Goal: Information Seeking & Learning: Learn about a topic

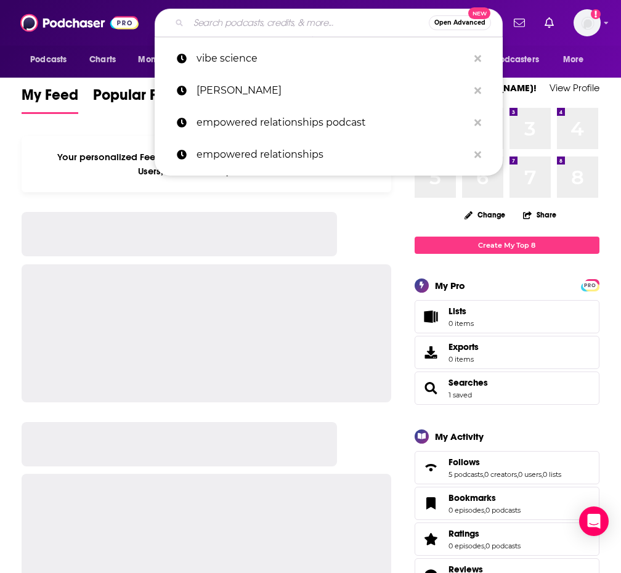
click at [192, 27] on input "Search podcasts, credits, & more..." at bounding box center [309, 23] width 240 height 20
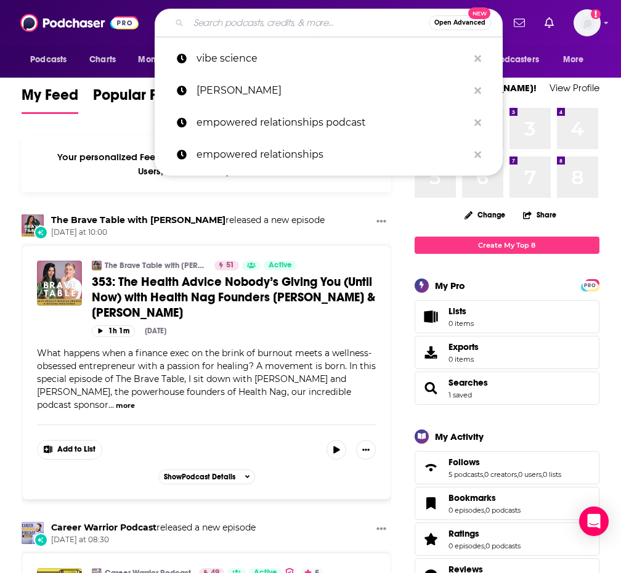
click at [216, 30] on input "Search podcasts, credits, & more..." at bounding box center [309, 23] width 240 height 20
drag, startPoint x: 234, startPoint y: 74, endPoint x: 233, endPoint y: 62, distance: 12.3
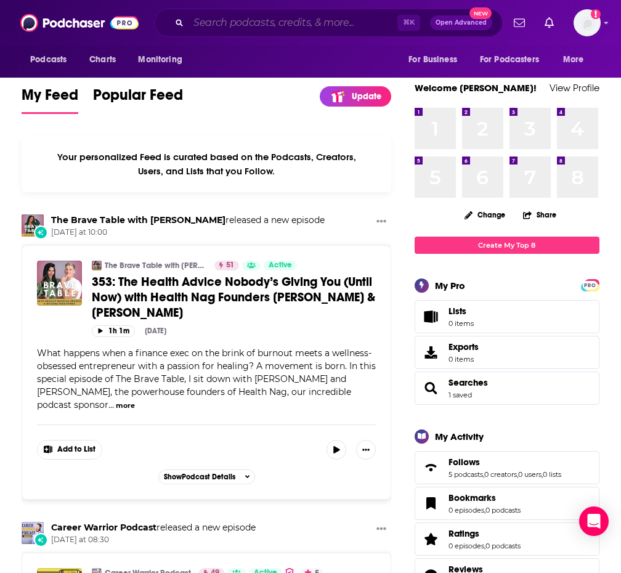
click at [228, 14] on input "Search podcasts, credits, & more..." at bounding box center [293, 23] width 209 height 20
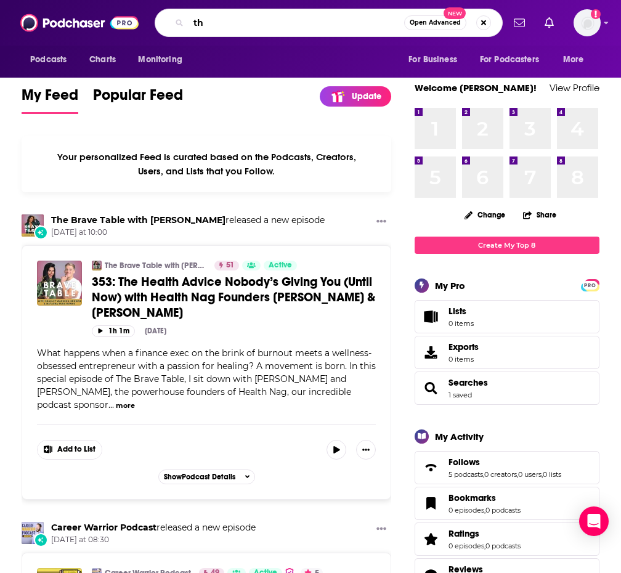
type input "t"
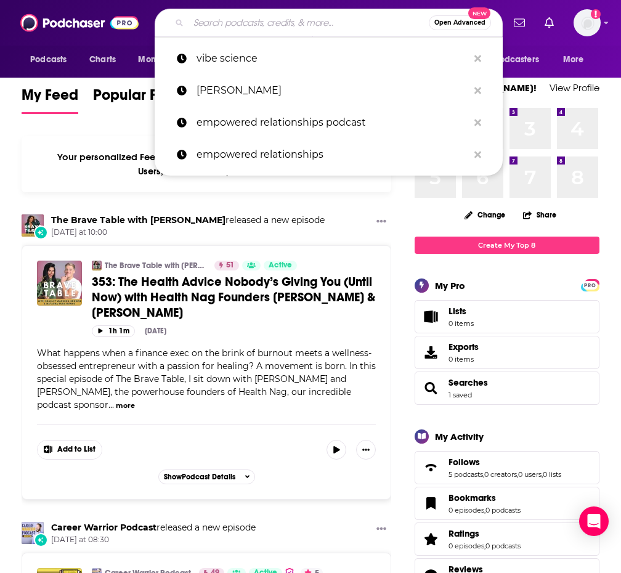
type input "c"
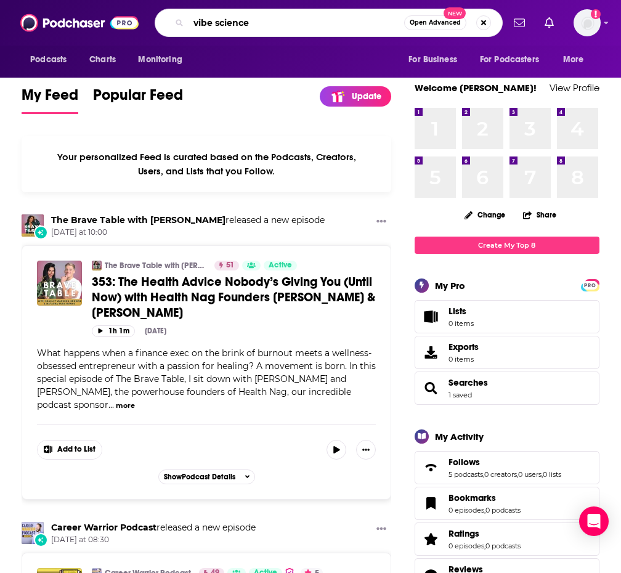
type input "vibe science"
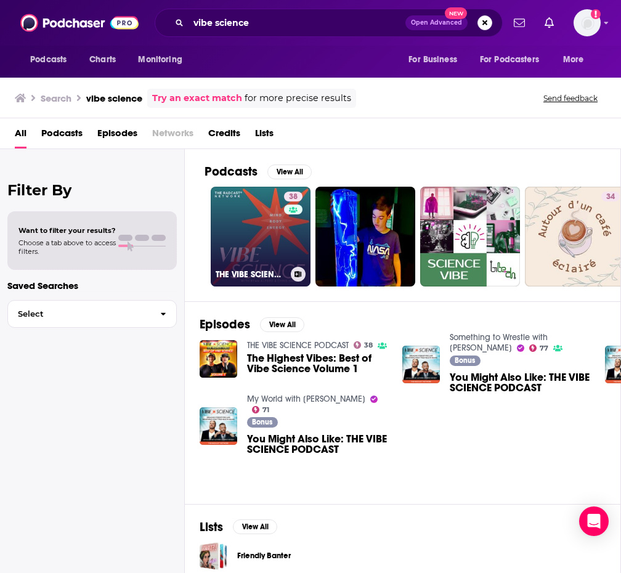
click at [249, 228] on link "38 THE VIBE SCIENCE PODCAST" at bounding box center [261, 237] width 100 height 100
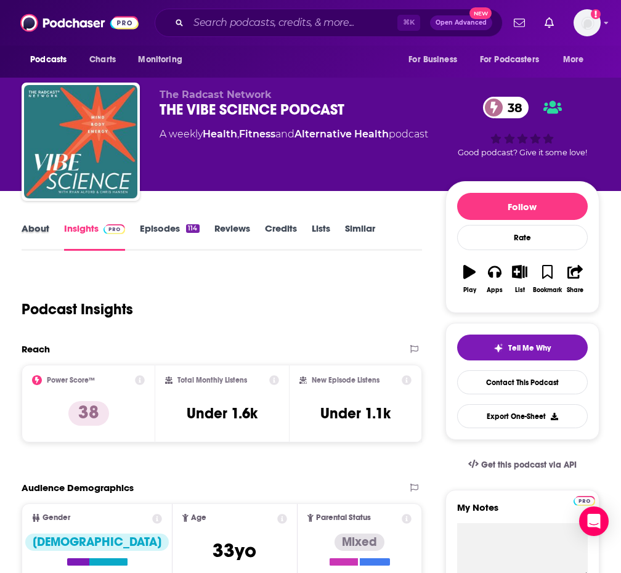
click at [50, 229] on div "About" at bounding box center [43, 237] width 43 height 28
click at [44, 230] on link "About" at bounding box center [36, 237] width 28 height 28
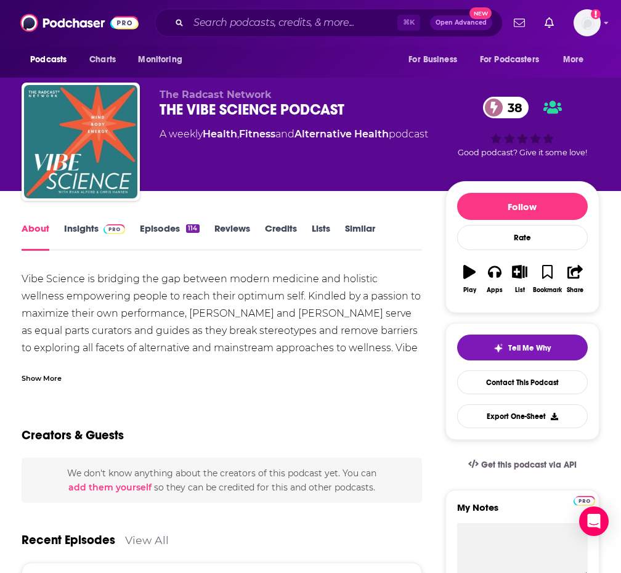
click at [41, 377] on div "Show More" at bounding box center [42, 378] width 40 height 12
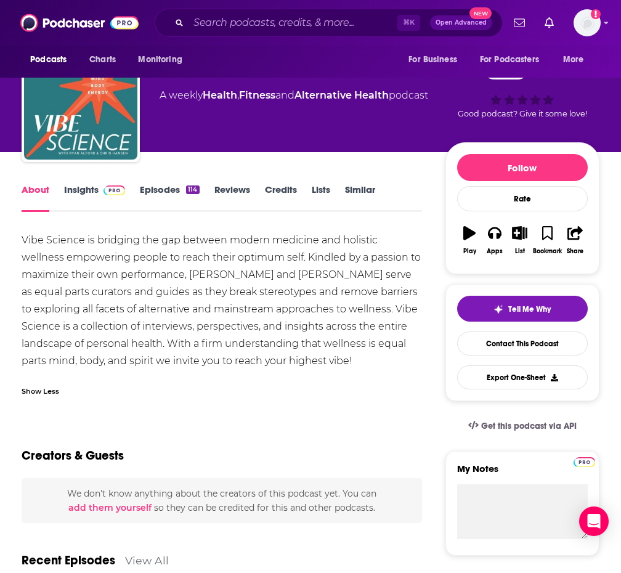
scroll to position [39, 0]
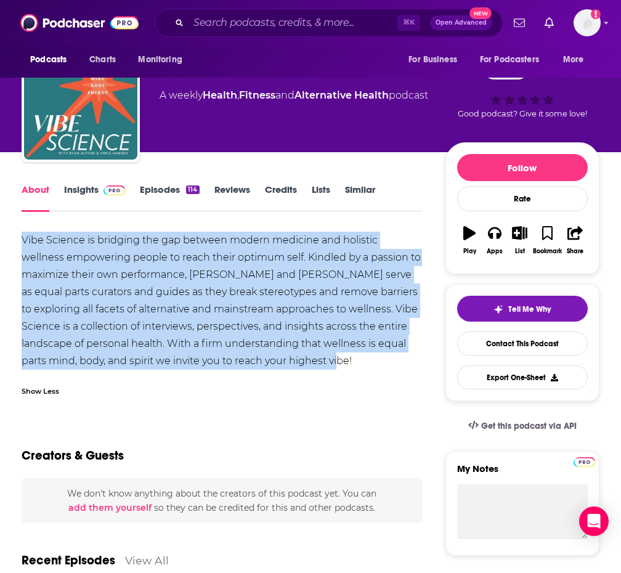
drag, startPoint x: 17, startPoint y: 235, endPoint x: 358, endPoint y: 366, distance: 365.9
copy div "Vibe Science is bridging the gap between modern medicine and holistic wellness …"
